Goal: Task Accomplishment & Management: Complete application form

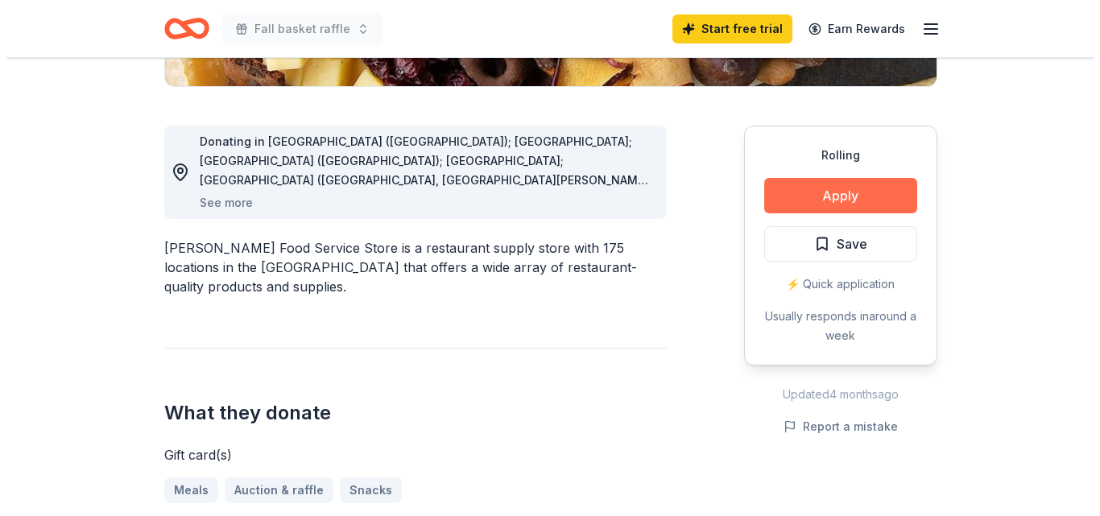
scroll to position [403, 0]
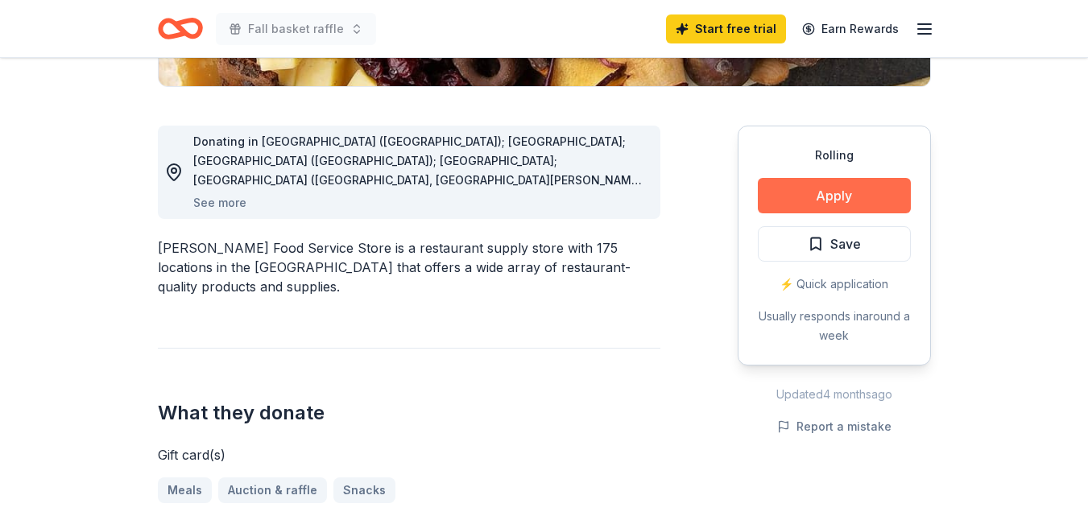
click at [811, 191] on button "Apply" at bounding box center [834, 195] width 153 height 35
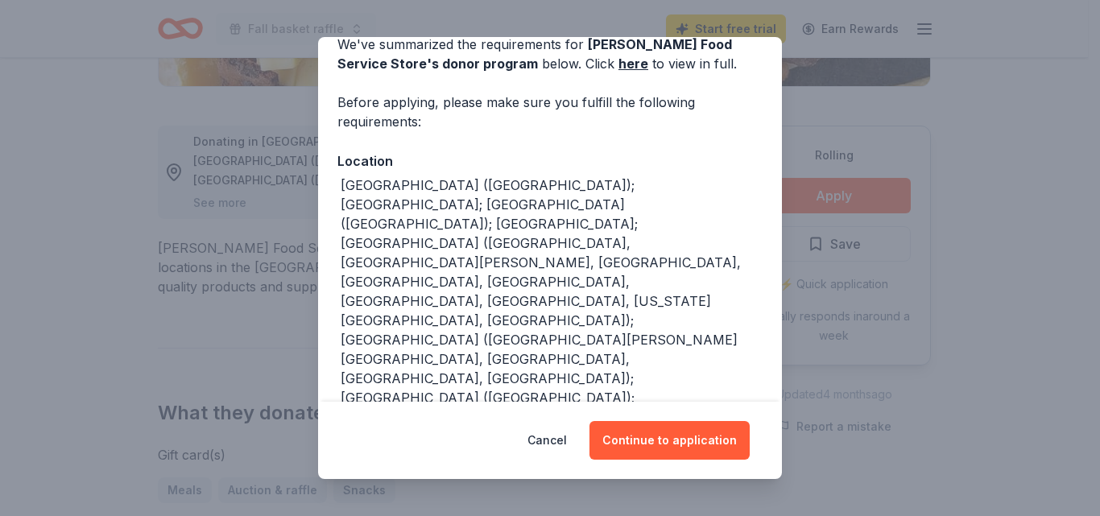
scroll to position [161, 0]
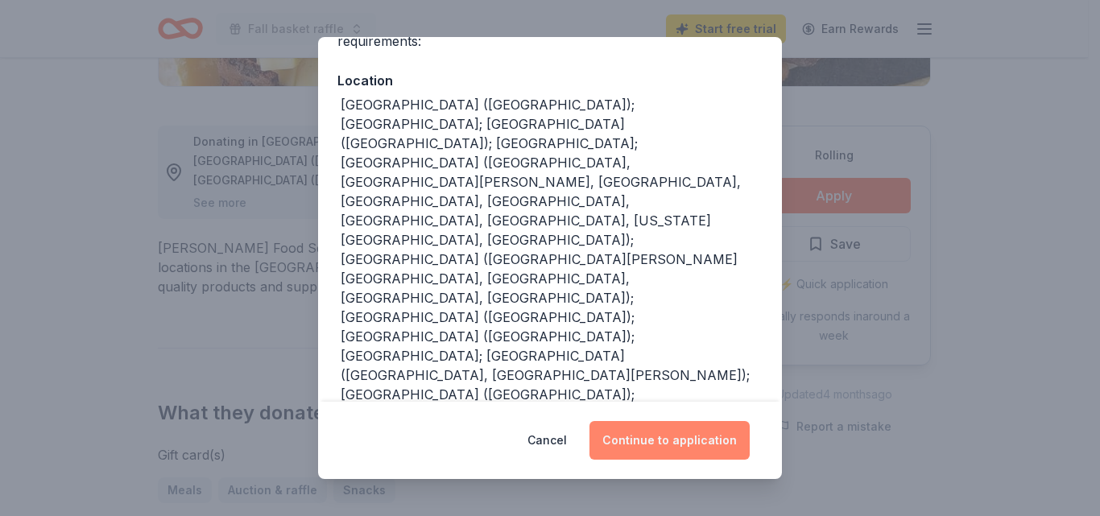
click at [673, 434] on button "Continue to application" at bounding box center [670, 440] width 160 height 39
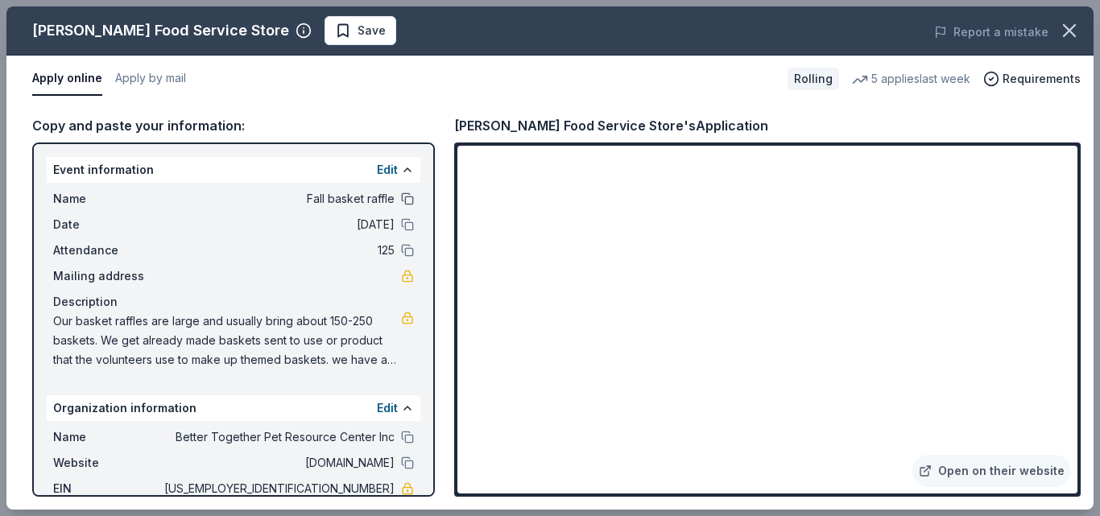
click at [401, 197] on button at bounding box center [407, 199] width 13 height 13
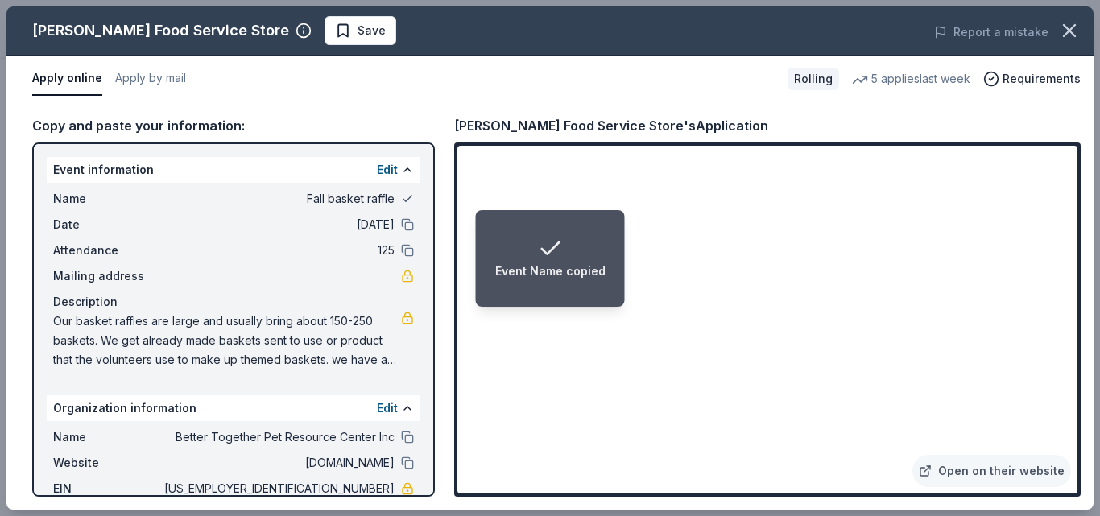
click at [401, 197] on button at bounding box center [407, 199] width 13 height 13
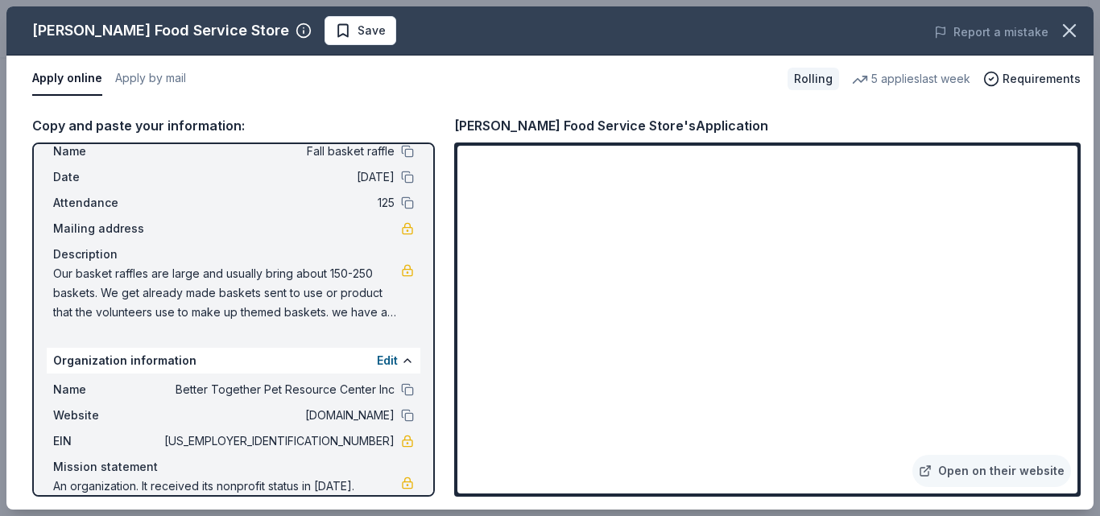
scroll to position [68, 0]
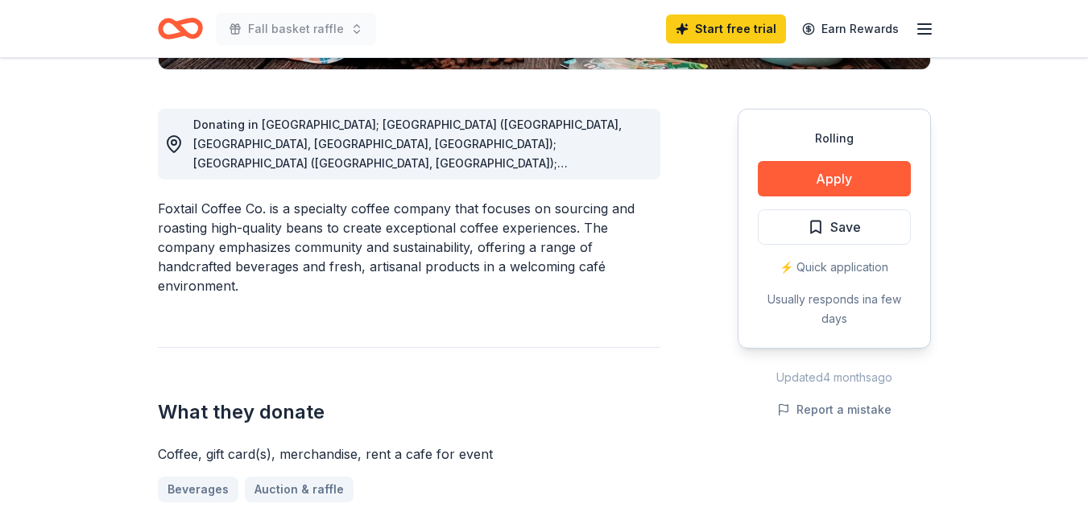
scroll to position [403, 0]
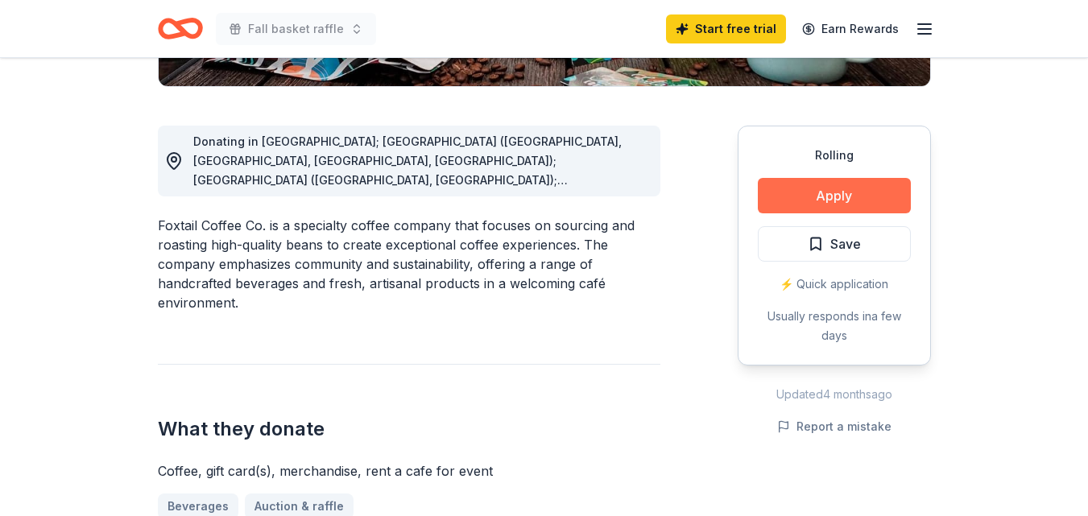
click at [841, 197] on button "Apply" at bounding box center [834, 195] width 153 height 35
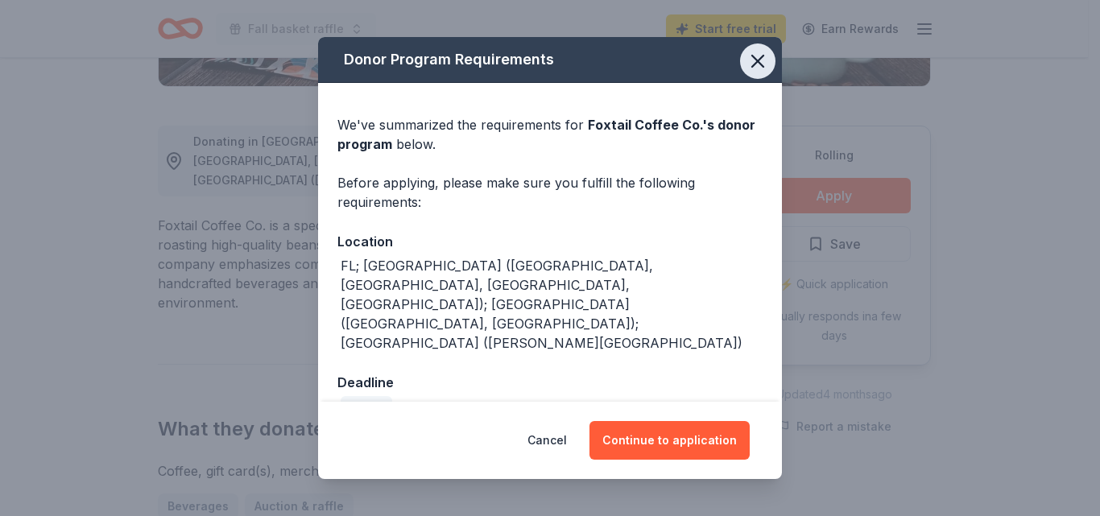
click at [760, 67] on icon "button" at bounding box center [757, 61] width 11 height 11
